Goal: Task Accomplishment & Management: Manage account settings

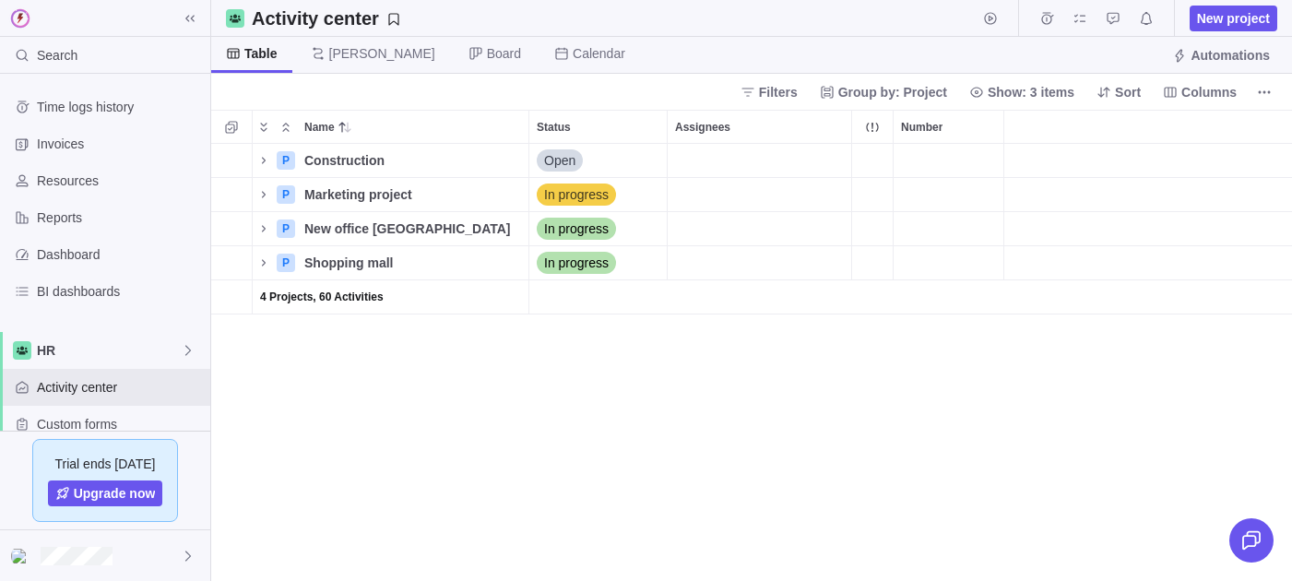
scroll to position [437, 1080]
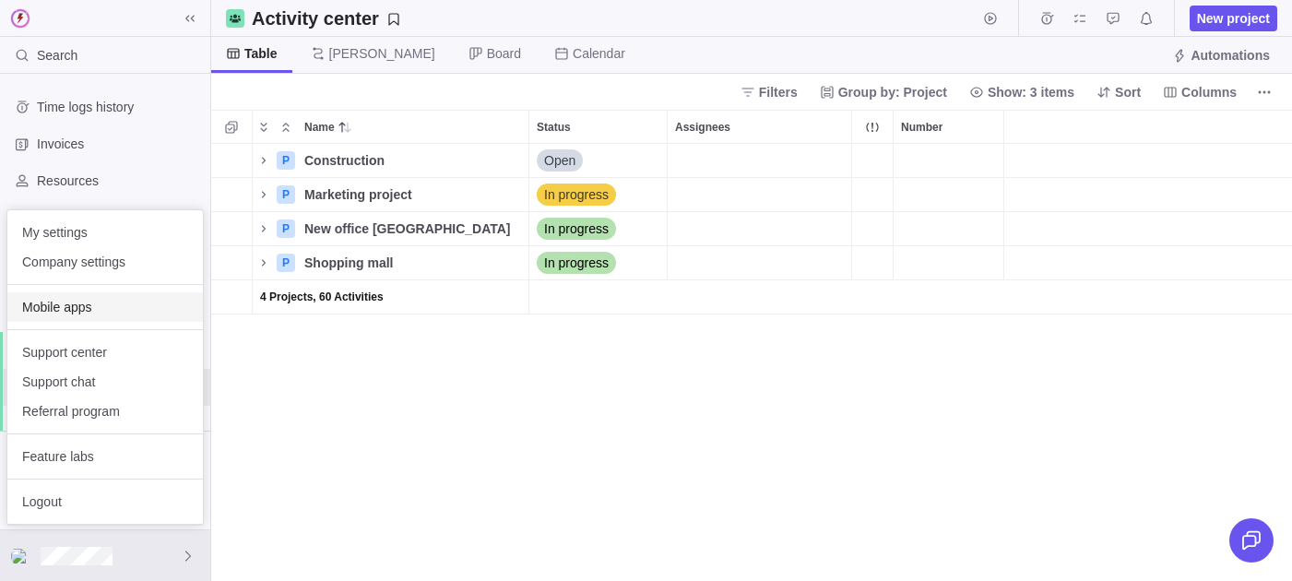
scroll to position [437, 1080]
click at [108, 268] on span "Company settings" at bounding box center [105, 262] width 166 height 18
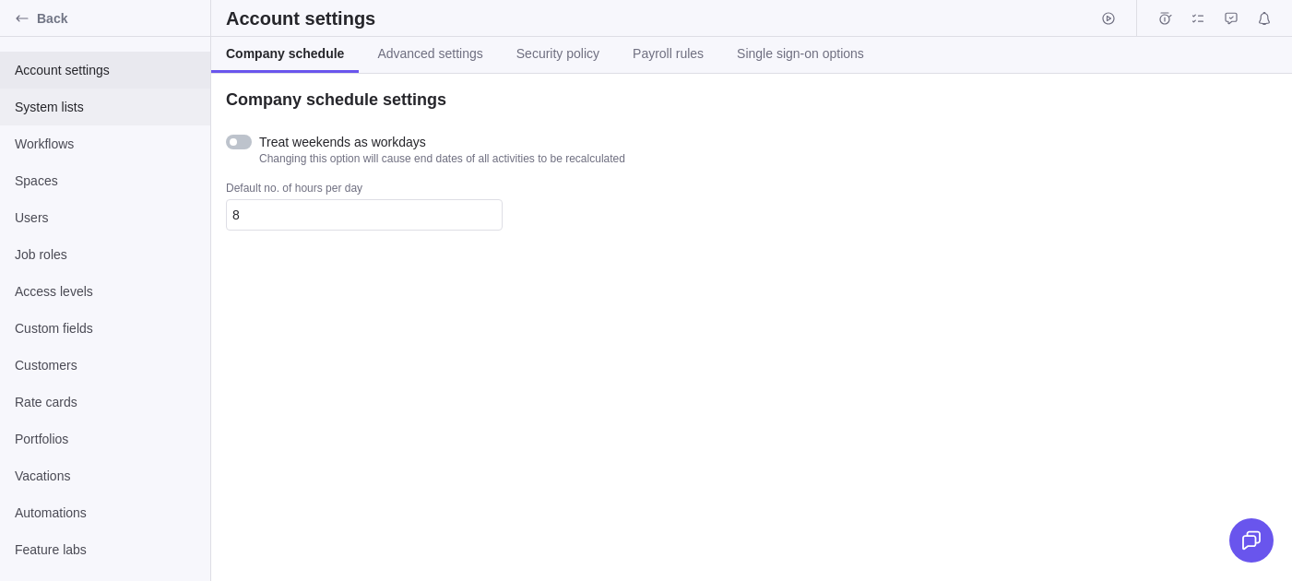
click at [47, 107] on span "System lists" at bounding box center [105, 107] width 181 height 18
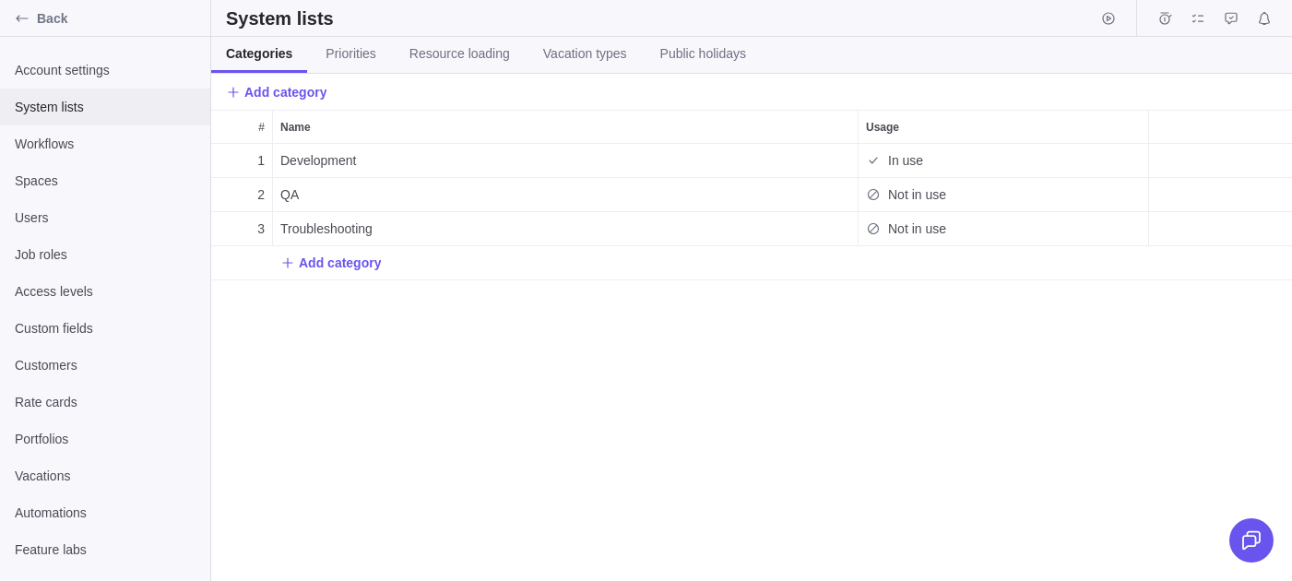
scroll to position [1, 1]
click at [653, 47] on div "Categories Priorities Resource loading Vacation types Public holidays" at bounding box center [485, 55] width 549 height 36
click at [675, 50] on span "Public holidays" at bounding box center [703, 53] width 86 height 18
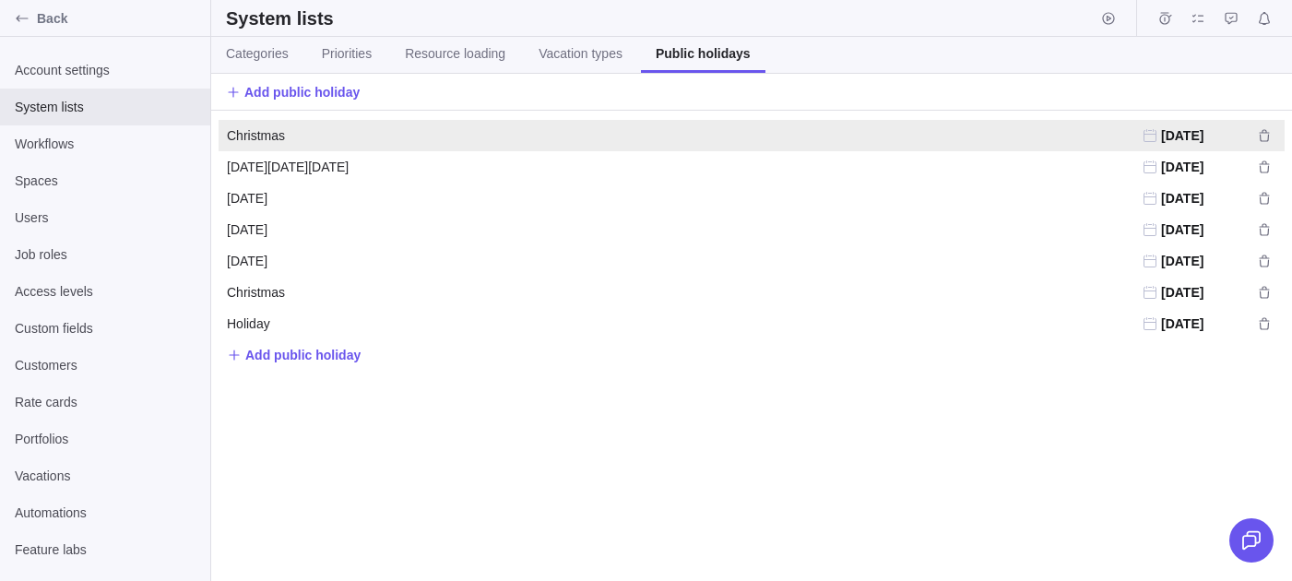
click at [1197, 135] on span "12/25/2023" at bounding box center [1182, 135] width 42 height 15
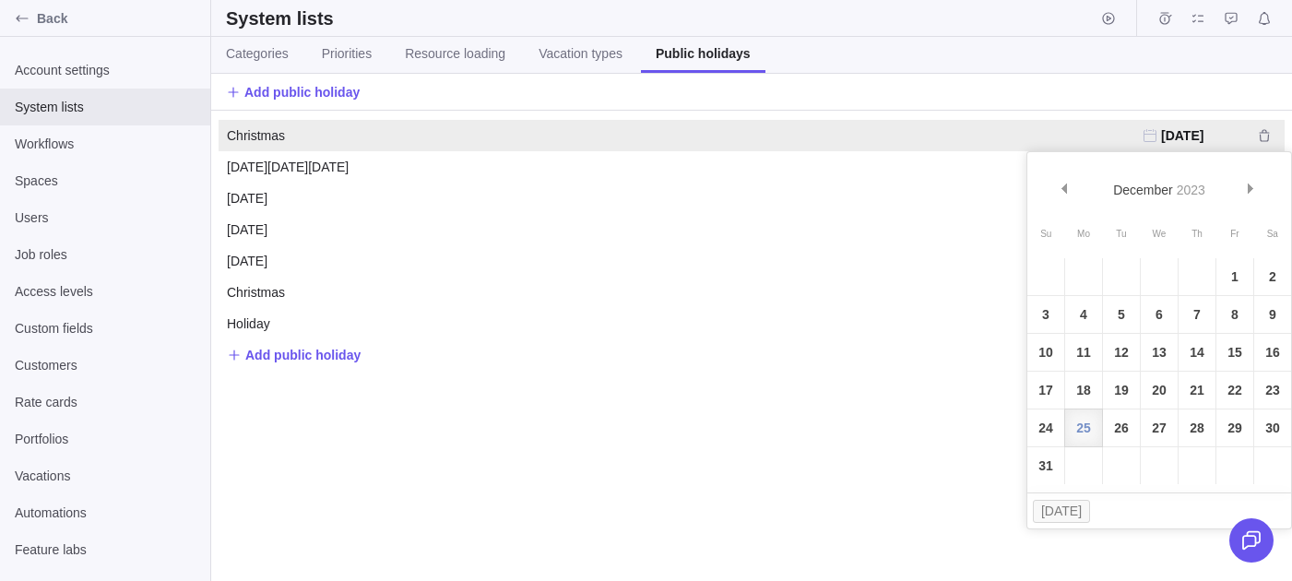
click at [662, 454] on div "Christmas Christmas 12/25/2023 Easter Monday Easter Monday 04/10/2023 Thanksgiv…" at bounding box center [751, 346] width 1080 height 470
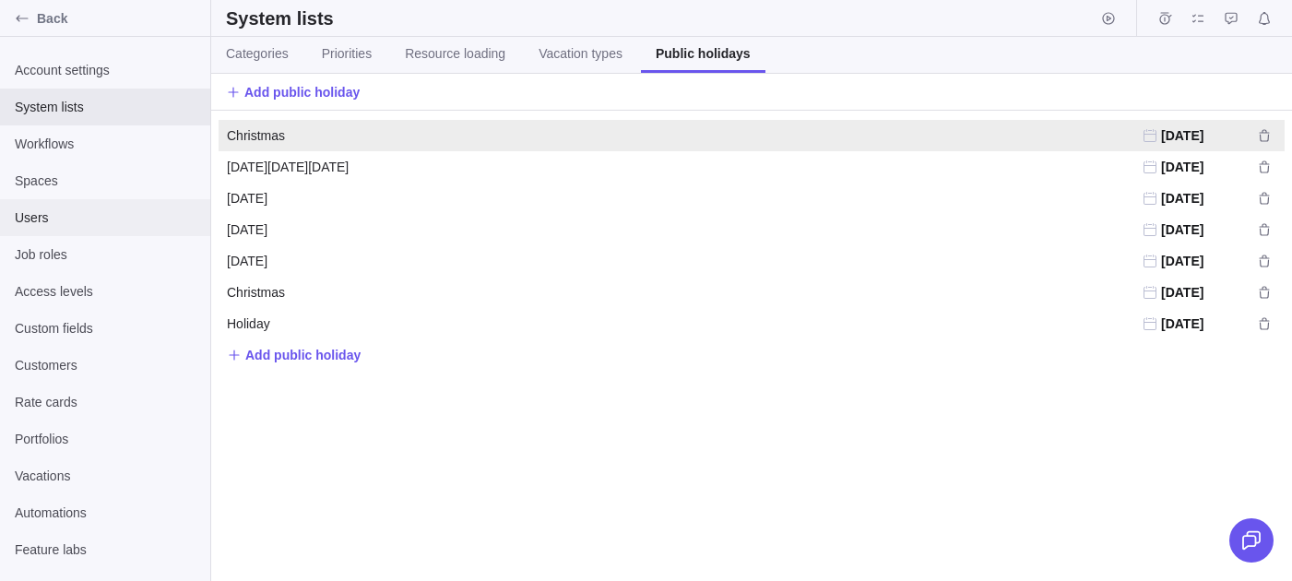
click at [72, 217] on span "Users" at bounding box center [105, 217] width 181 height 18
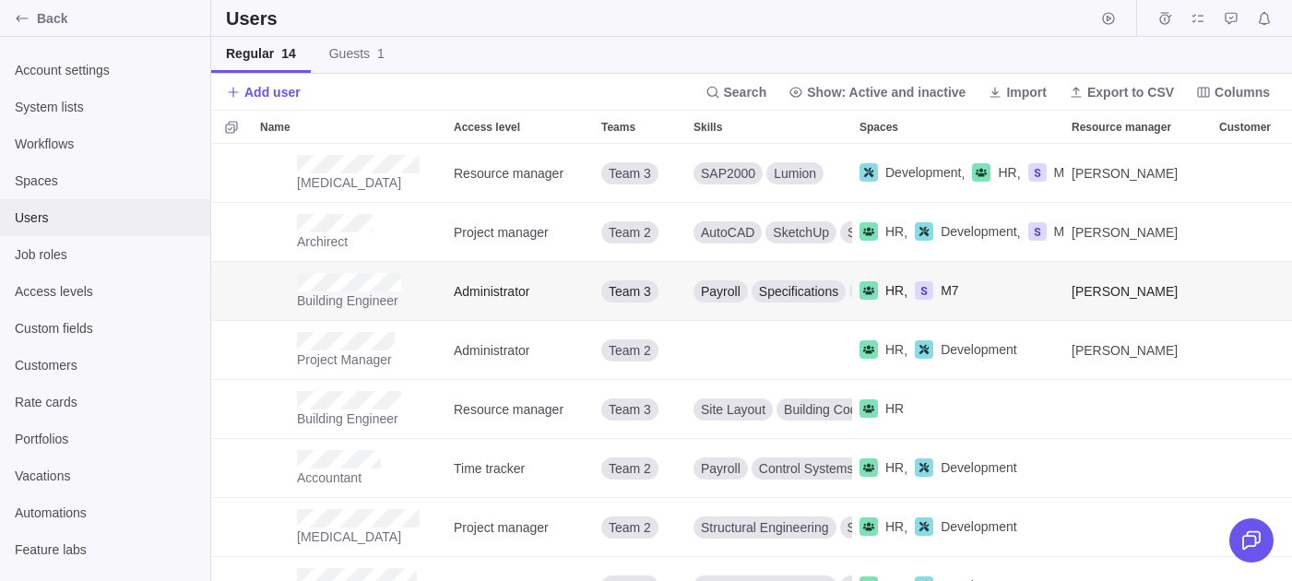
scroll to position [1, 1]
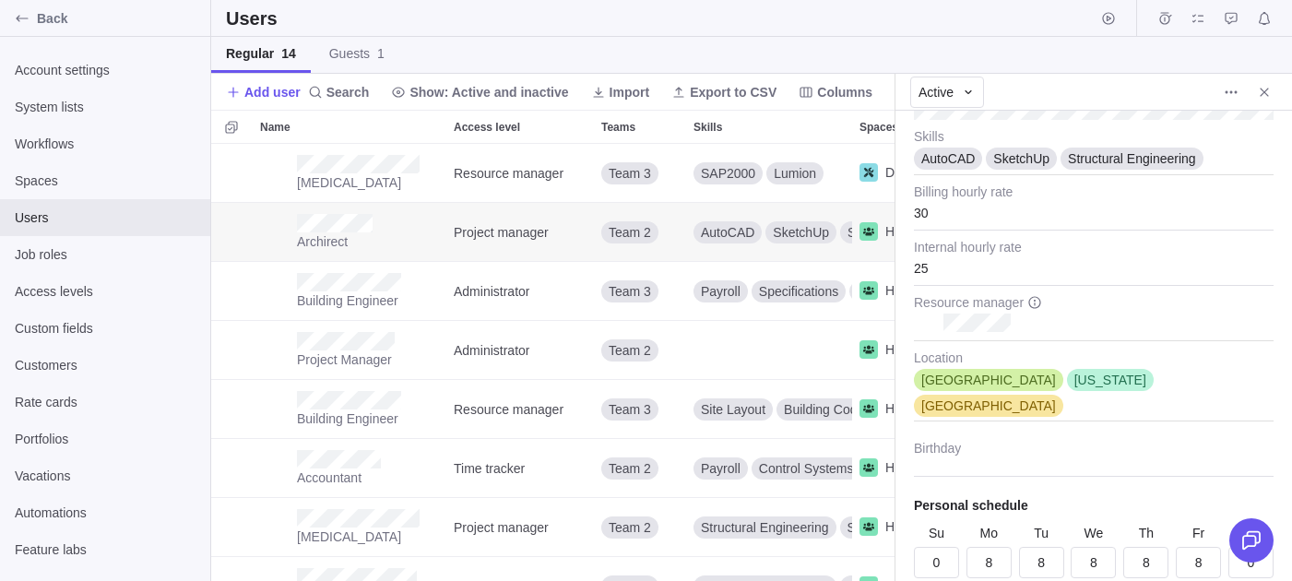
scroll to position [478, 0]
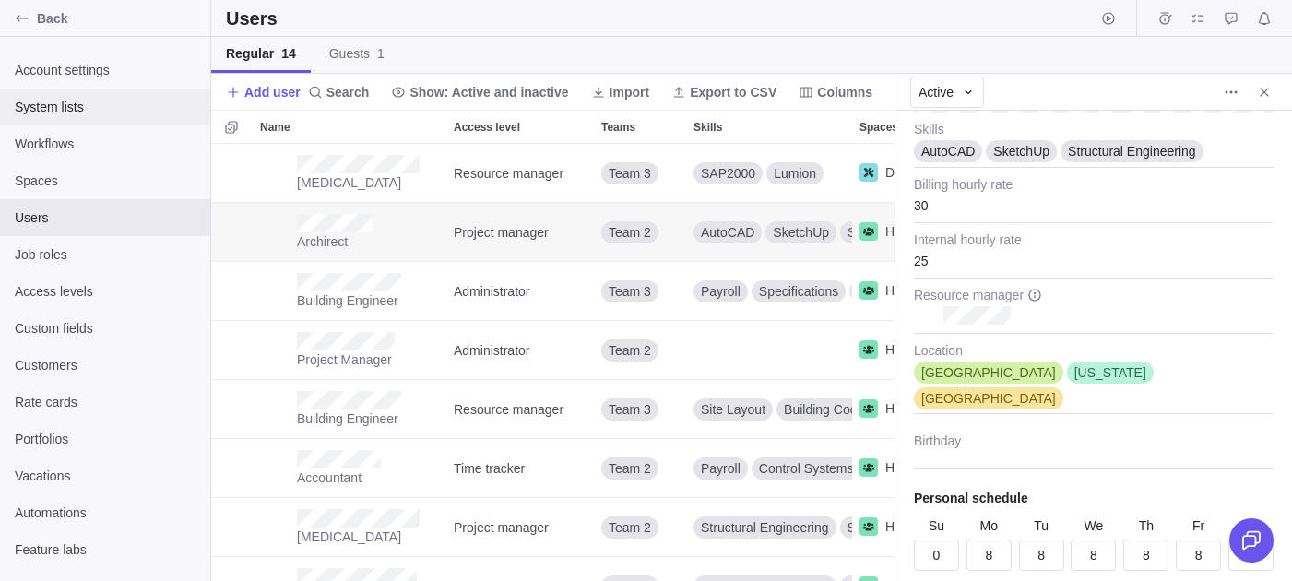
type textarea "x"
click at [77, 101] on span "System lists" at bounding box center [105, 107] width 181 height 18
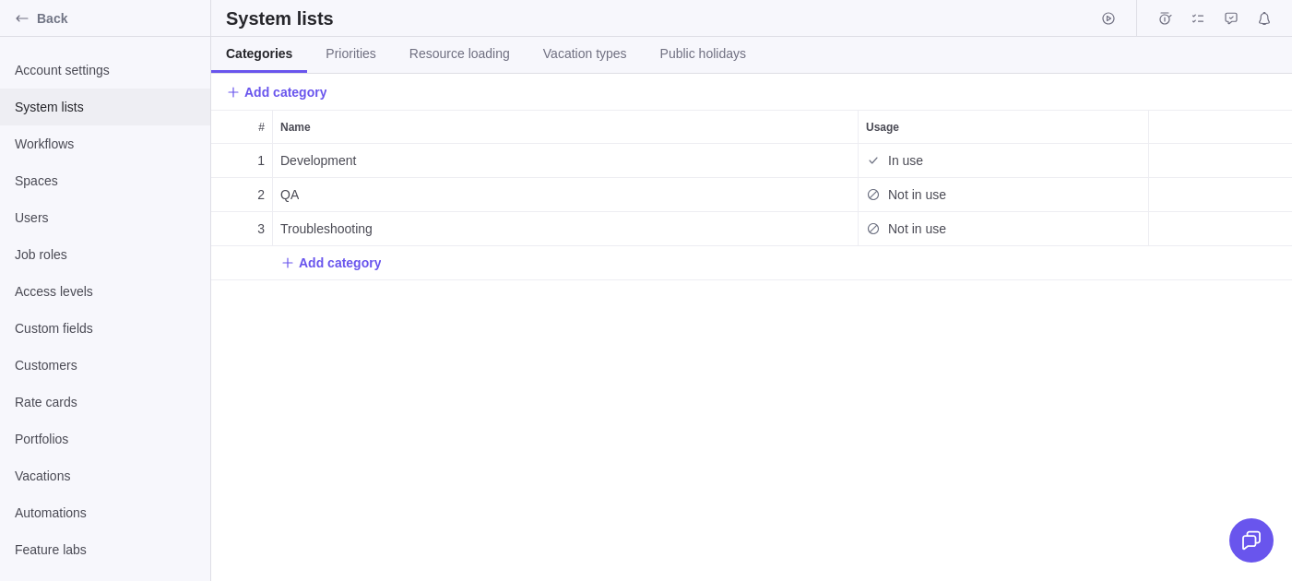
scroll to position [437, 1080]
click at [617, 46] on span "Vacation types" at bounding box center [585, 53] width 84 height 18
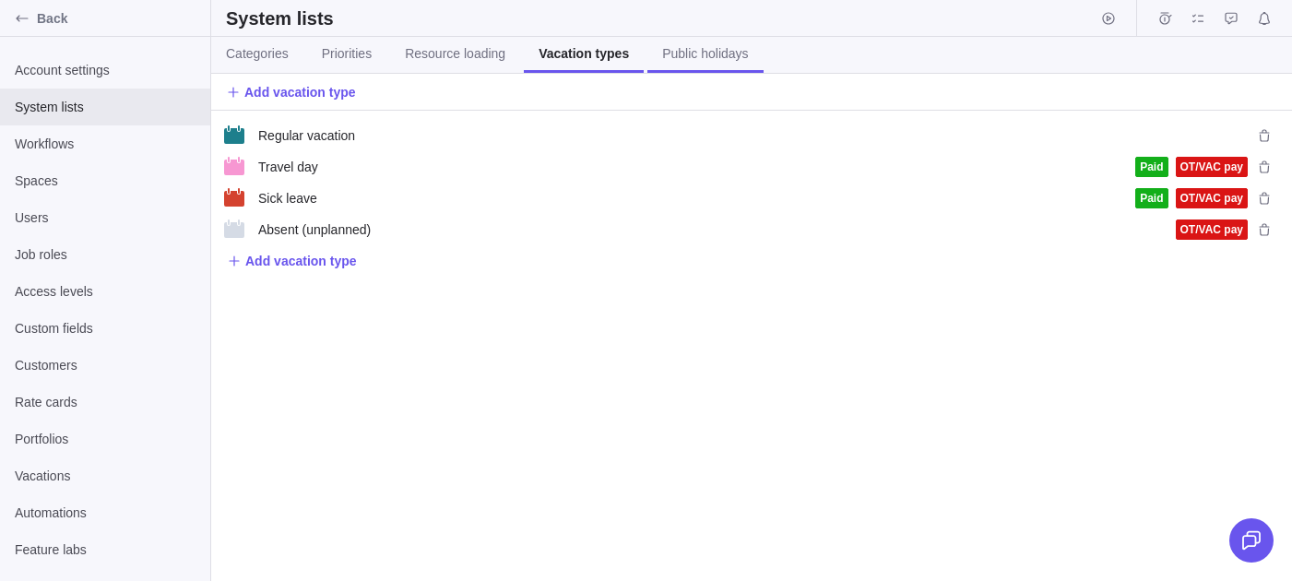
click at [714, 49] on span "Public holidays" at bounding box center [705, 53] width 86 height 18
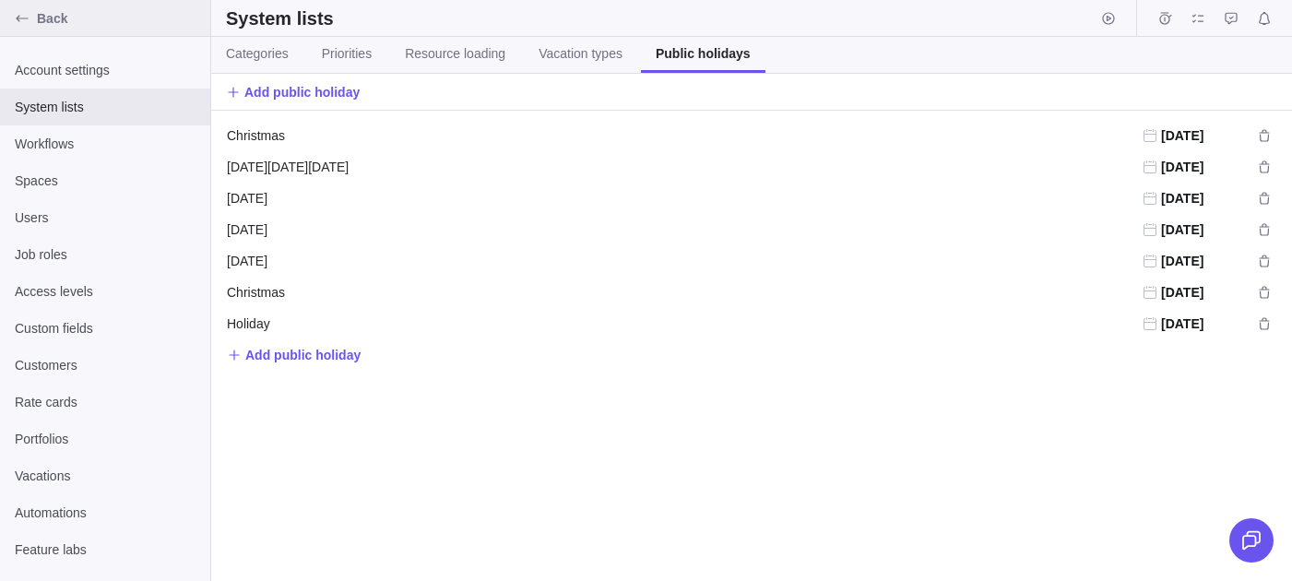
click at [41, 24] on span "Back" at bounding box center [120, 18] width 166 height 18
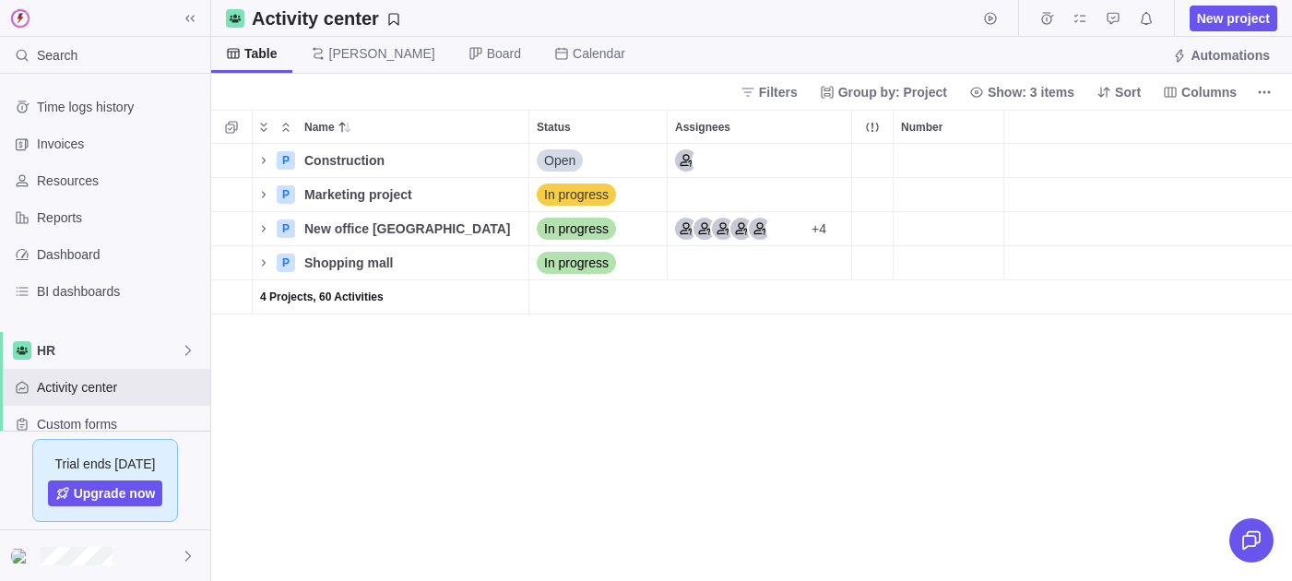
scroll to position [1, 1]
click at [258, 162] on icon "Name" at bounding box center [263, 160] width 15 height 15
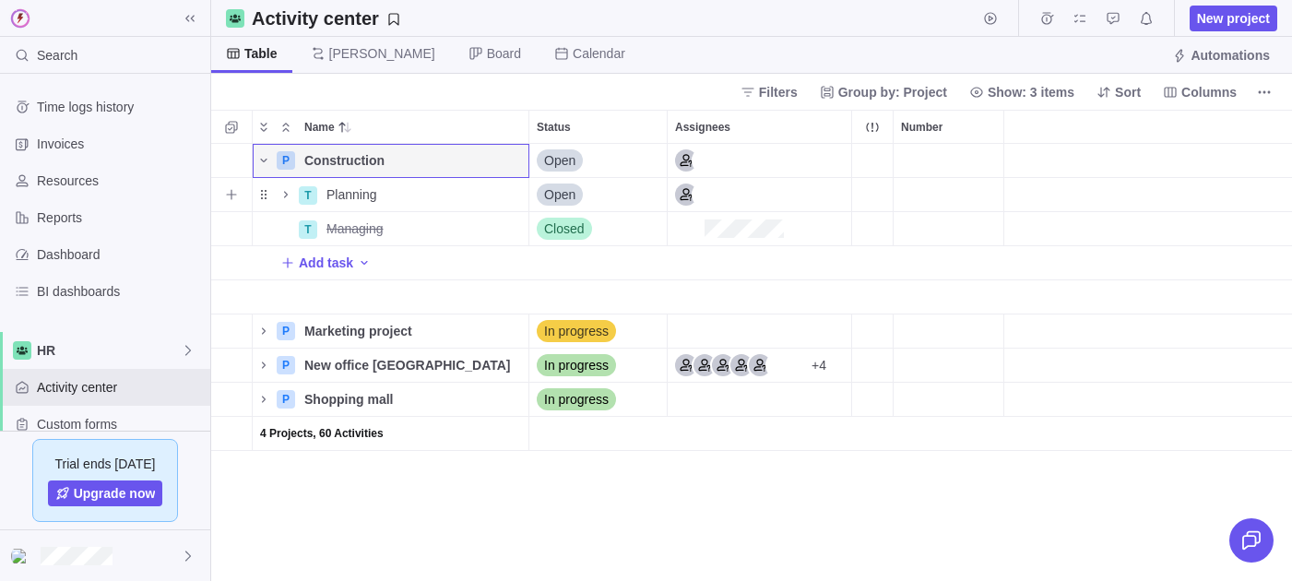
click at [781, 188] on div "Assignees" at bounding box center [758, 194] width 183 height 33
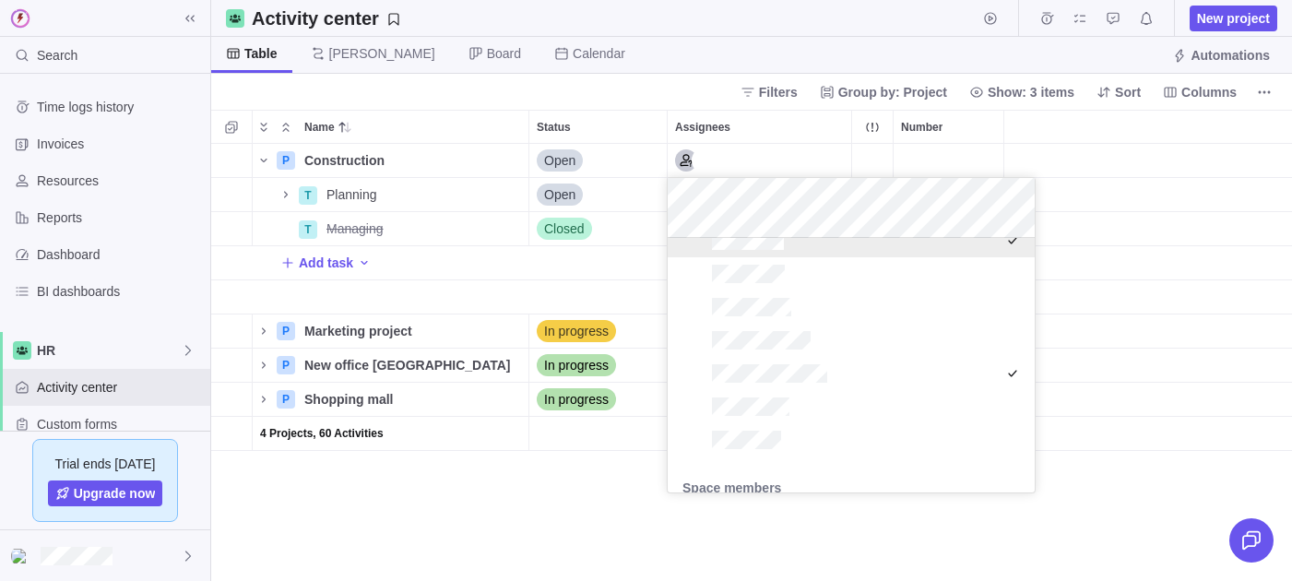
scroll to position [369, 0]
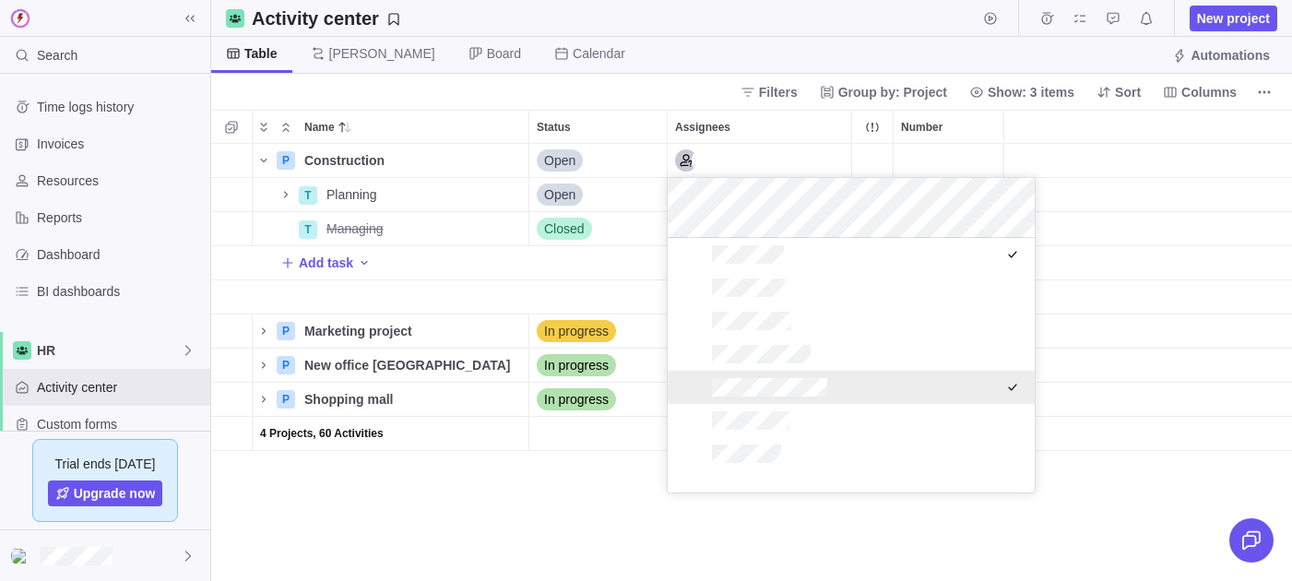
click at [1167, 462] on div "Name Status Assignees Number P Construction Details Open T Planning Details Ope…" at bounding box center [751, 345] width 1080 height 471
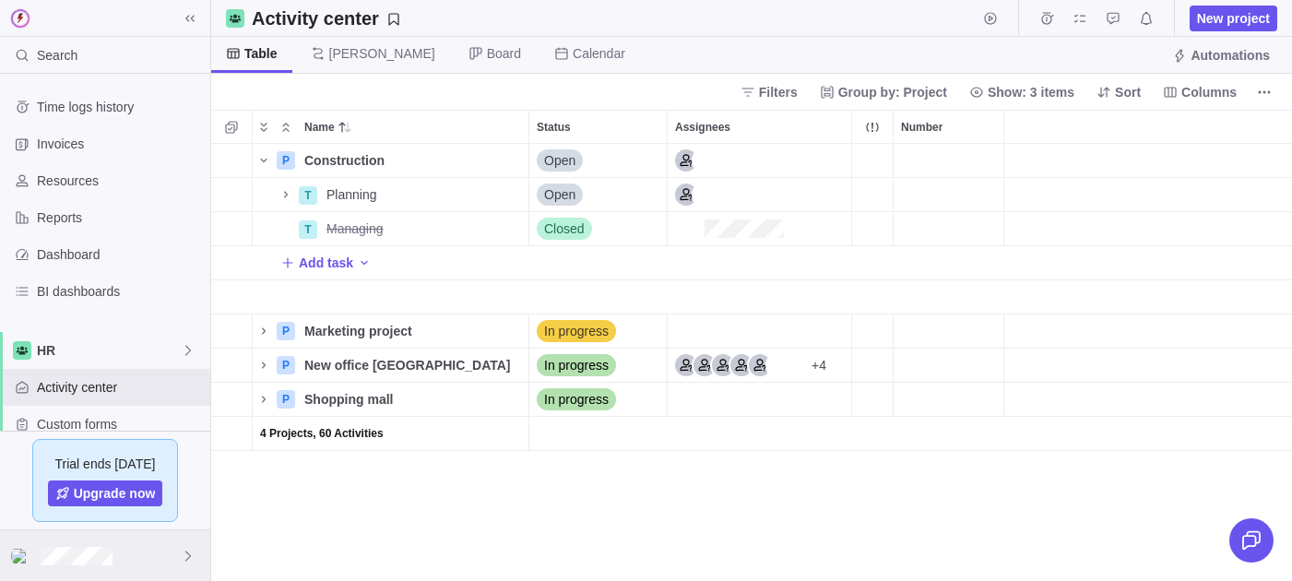
click at [80, 570] on div at bounding box center [105, 555] width 210 height 51
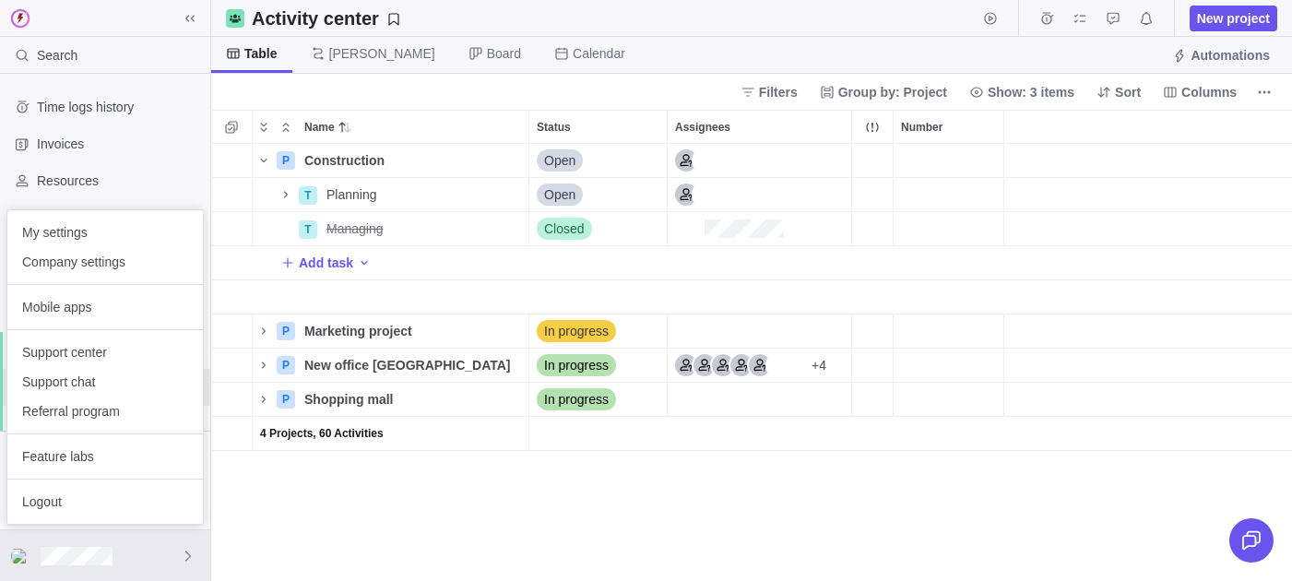
click at [99, 277] on div "My settings Company settings" at bounding box center [104, 247] width 195 height 75
click at [107, 258] on span "Company settings" at bounding box center [105, 262] width 166 height 18
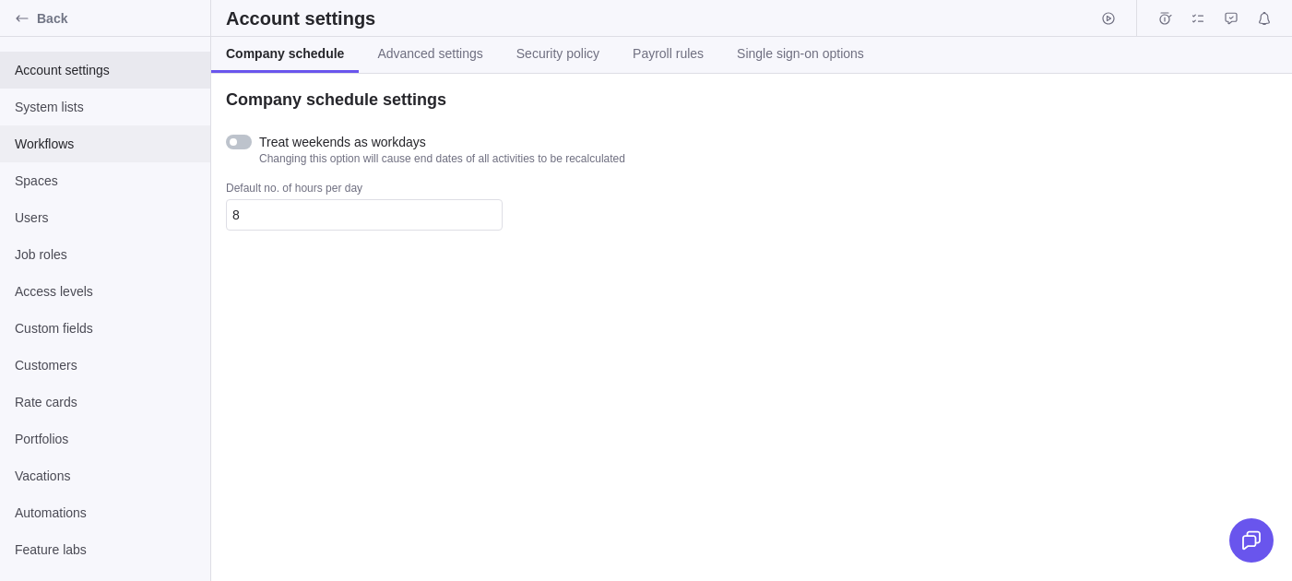
click at [64, 138] on span "Workflows" at bounding box center [105, 144] width 181 height 18
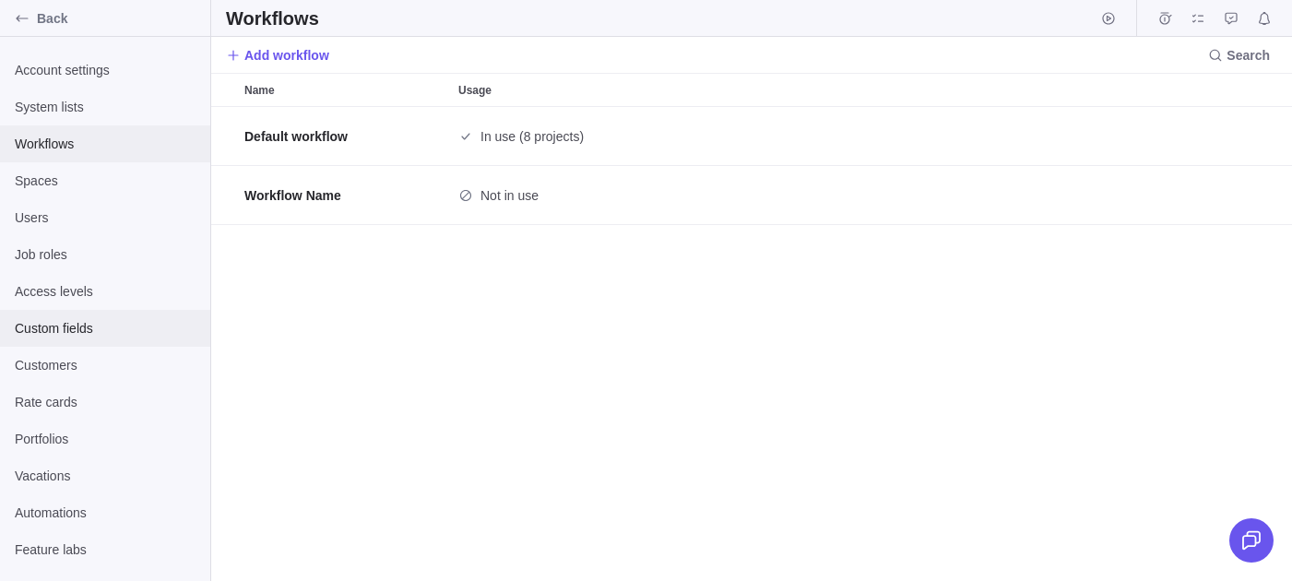
scroll to position [474, 1080]
click at [35, 61] on span "Account settings" at bounding box center [105, 70] width 181 height 18
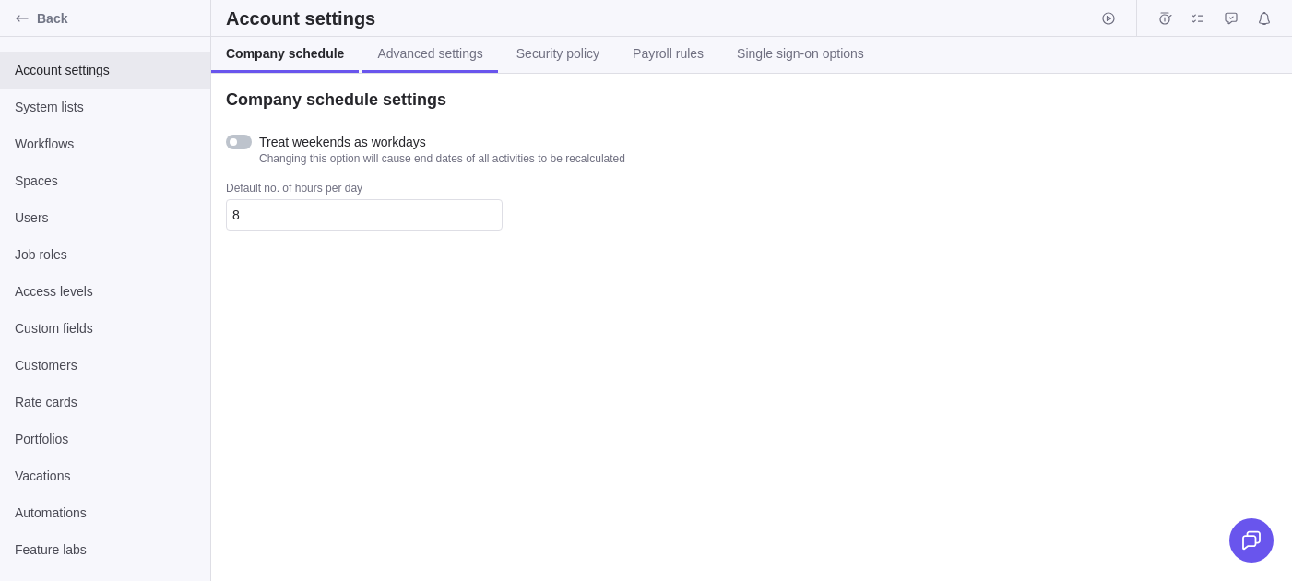
click at [365, 62] on link "Advanced settings" at bounding box center [429, 55] width 135 height 36
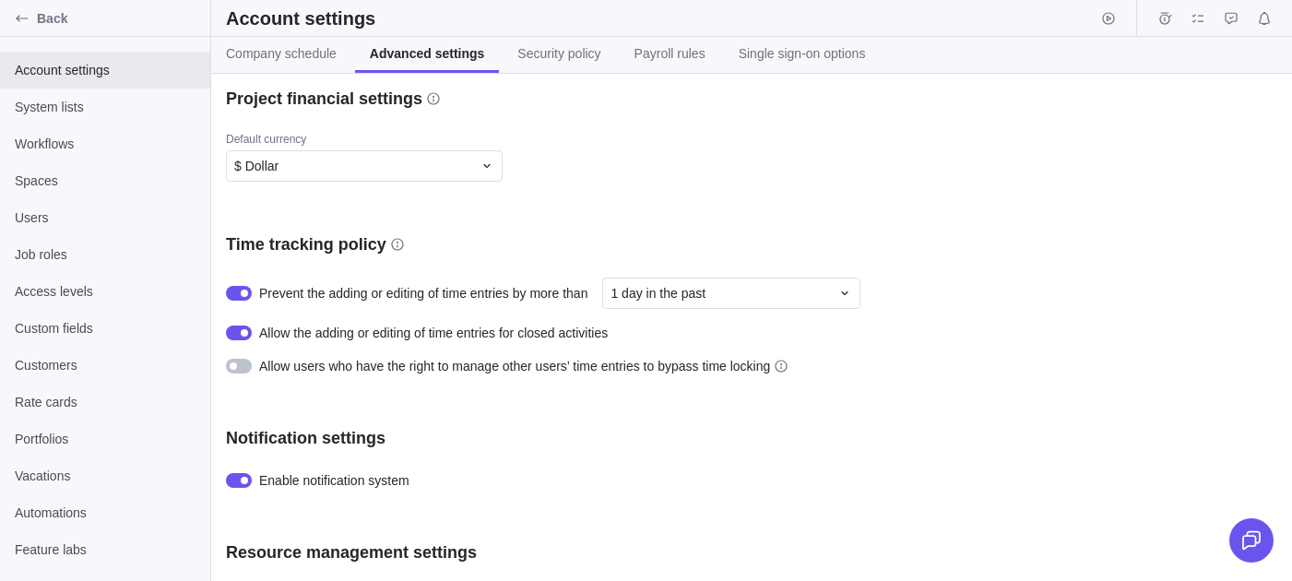
scroll to position [612, 0]
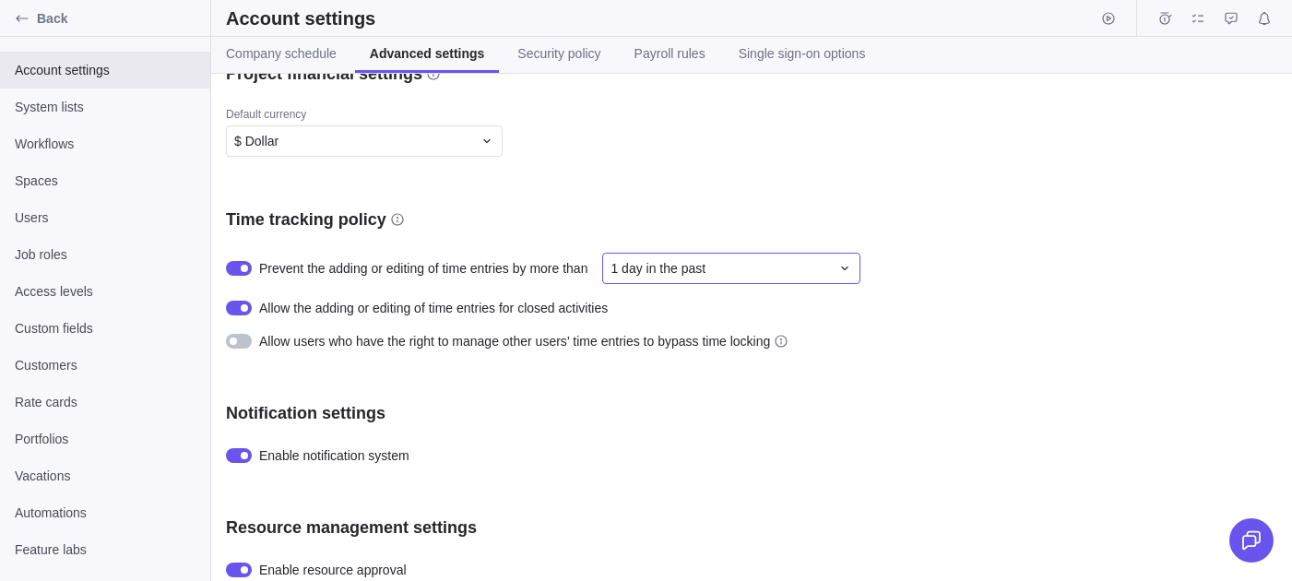
click at [736, 276] on div "1 day in the past" at bounding box center [719, 268] width 219 height 18
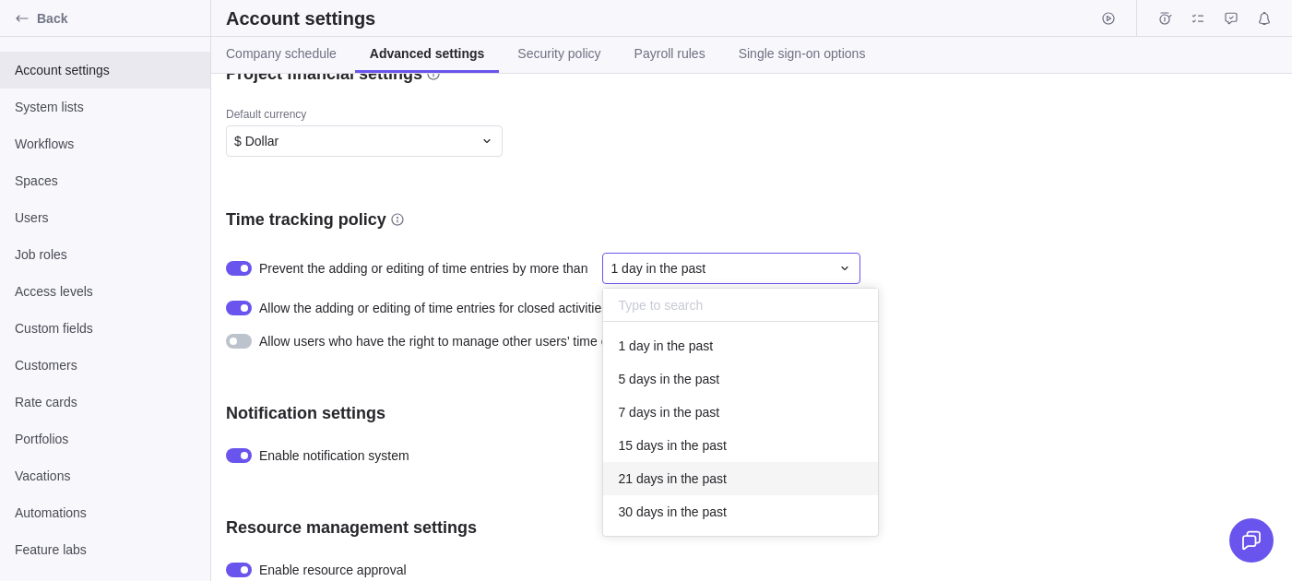
click at [37, 22] on body "Back Account settings System lists Workflows Spaces Users Job roles Access leve…" at bounding box center [646, 290] width 1292 height 581
